Goal: Complete application form: Complete application form

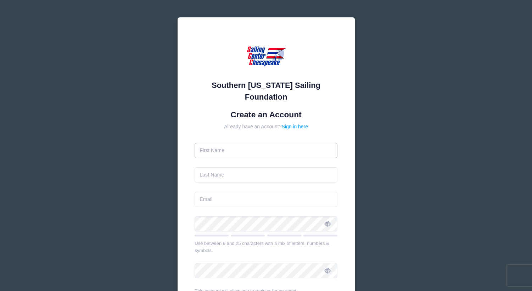
click at [257, 152] on input "text" at bounding box center [265, 150] width 143 height 15
type input "[PERSON_NAME]"
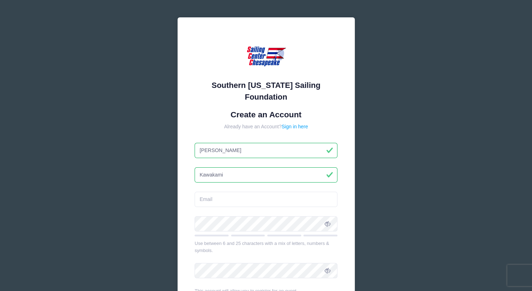
type input "Kawakami"
type input "[EMAIL_ADDRESS][DOMAIN_NAME]"
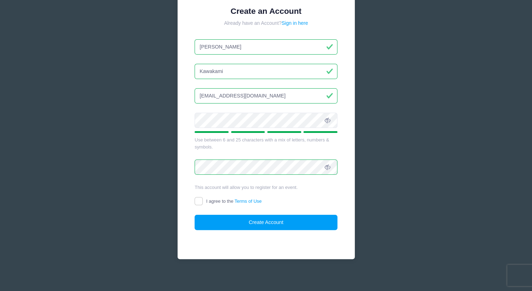
scroll to position [105, 0]
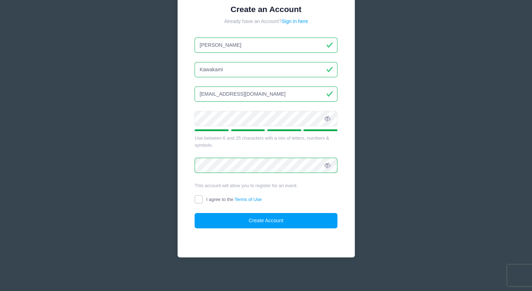
click at [198, 197] on input "I agree to the Terms of Use" at bounding box center [198, 199] width 8 height 8
checkbox input "true"
click at [261, 220] on button "Create Account" at bounding box center [265, 220] width 143 height 15
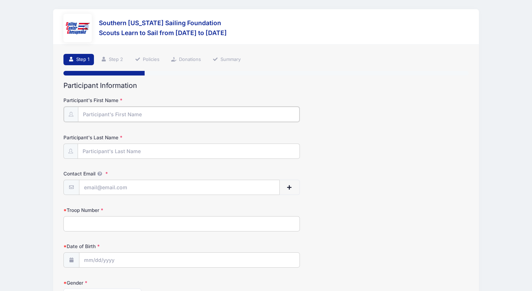
click at [200, 114] on input "Participant's First Name" at bounding box center [188, 114] width 221 height 15
type input "Grace"
type input "Kawakami"
type input "[EMAIL_ADDRESS][DOMAIN_NAME]"
type input "314"
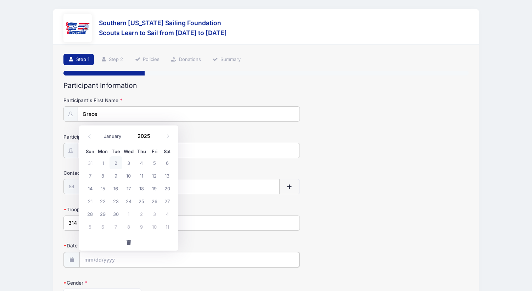
click at [118, 259] on input "Date of Birth" at bounding box center [189, 259] width 220 height 15
click at [90, 257] on input "Date of Birth" at bounding box center [189, 259] width 220 height 15
click at [147, 135] on input "2025" at bounding box center [145, 135] width 23 height 11
type input "2009"
click at [108, 136] on select "January February March April May June July August September October November De…" at bounding box center [116, 135] width 32 height 9
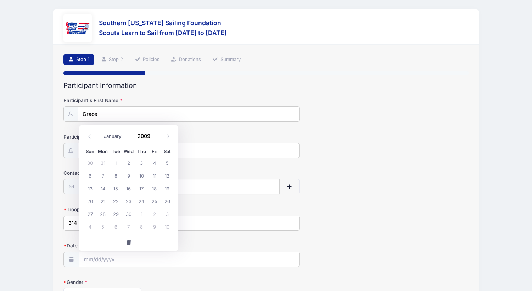
select select "3"
click at [100, 131] on select "January February March April May June July August September October November De…" at bounding box center [116, 135] width 32 height 9
click at [141, 201] on span "23" at bounding box center [141, 200] width 13 height 13
type input "[DATE]"
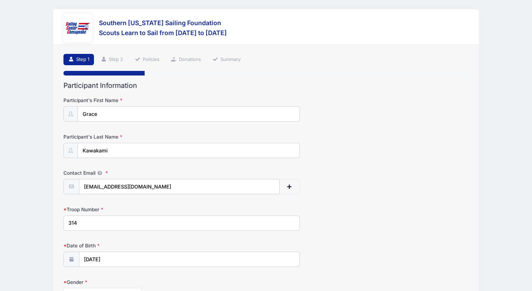
click at [21, 235] on div "Southern [US_STATE] Sailing Foundation Scouts Learn to [GEOGRAPHIC_DATA] from […" at bounding box center [266, 184] width 510 height 368
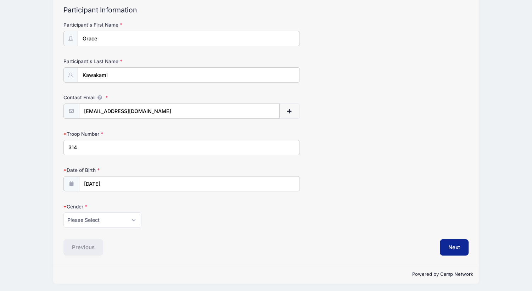
scroll to position [76, 0]
click at [100, 220] on select "Please Select [DEMOGRAPHIC_DATA] [DEMOGRAPHIC_DATA]" at bounding box center [102, 219] width 78 height 15
select select "[DEMOGRAPHIC_DATA]"
click at [63, 212] on select "Please Select [DEMOGRAPHIC_DATA] [DEMOGRAPHIC_DATA]" at bounding box center [102, 219] width 78 height 15
click at [212, 246] on div "Previous" at bounding box center [163, 247] width 206 height 16
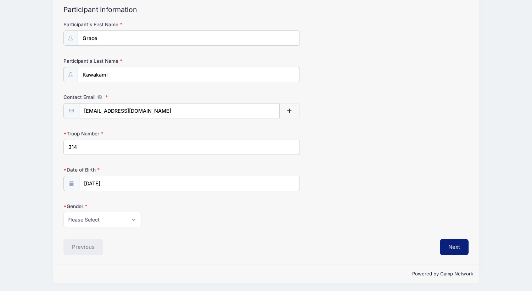
click at [458, 245] on button "Next" at bounding box center [454, 247] width 29 height 16
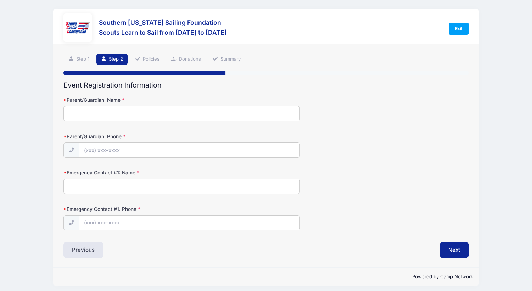
scroll to position [0, 0]
click at [109, 114] on input "Parent/Guardian: Name" at bounding box center [181, 113] width 236 height 15
type input "[PERSON_NAME]"
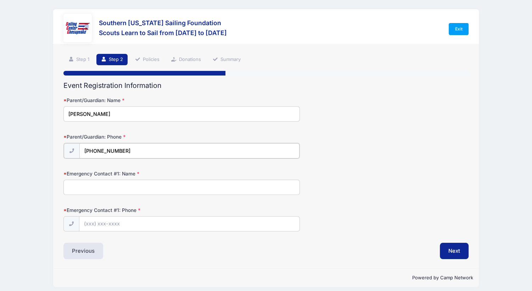
type input "[PHONE_NUMBER]"
type input "[PERSON_NAME]"
type input "[PHONE_NUMBER]"
click at [450, 250] on button "Next" at bounding box center [454, 250] width 29 height 16
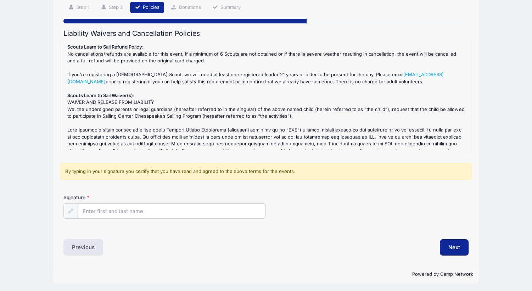
scroll to position [53, 0]
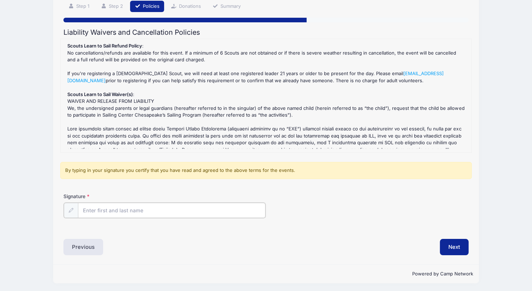
click at [109, 214] on input "Signature" at bounding box center [171, 210] width 187 height 15
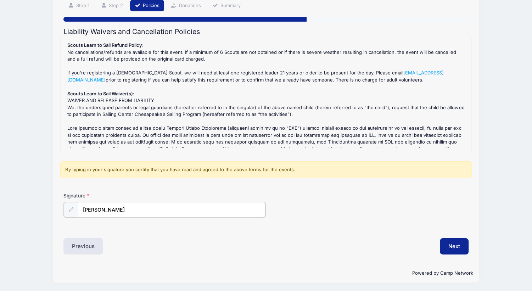
type input "[PERSON_NAME]"
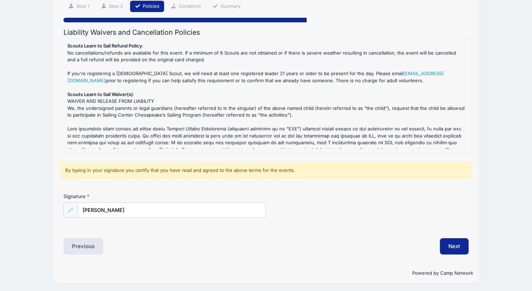
drag, startPoint x: 524, startPoint y: 115, endPoint x: 475, endPoint y: 67, distance: 68.1
click at [524, 115] on div "Southern [US_STATE] Sailing Foundation Scouts Learn to [GEOGRAPHIC_DATA] from […" at bounding box center [266, 119] width 532 height 345
